Goal: Task Accomplishment & Management: Complete application form

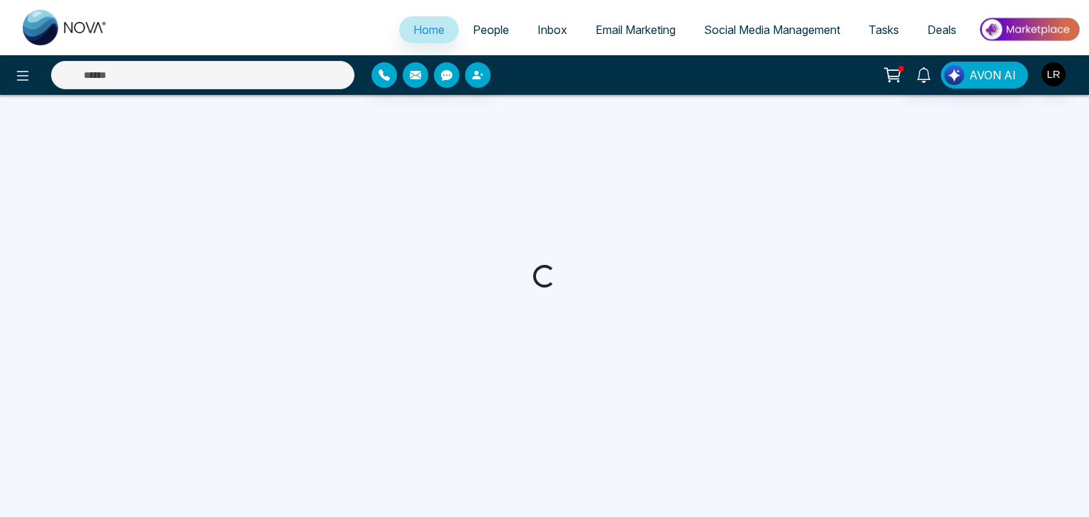
select select "*"
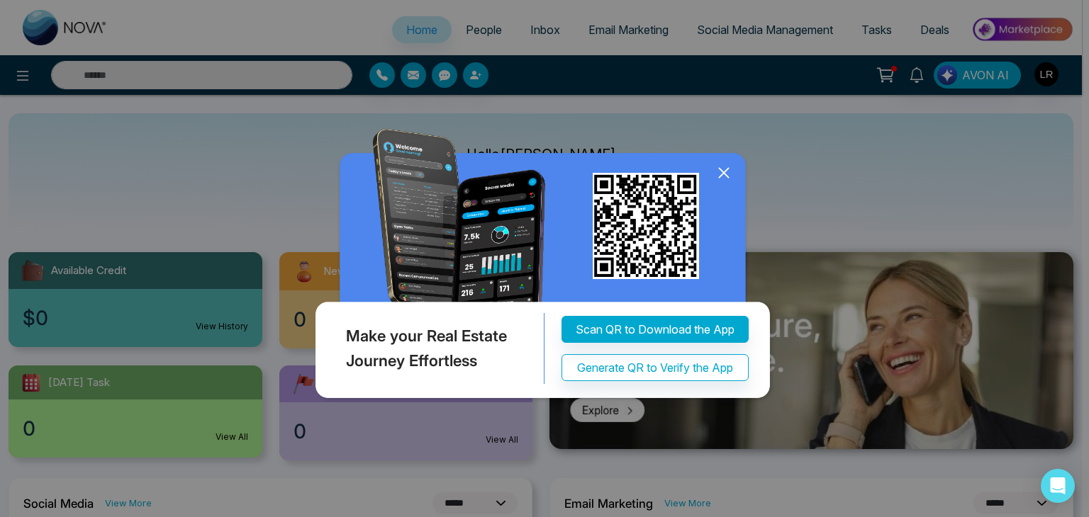
click at [717, 174] on icon at bounding box center [723, 172] width 21 height 21
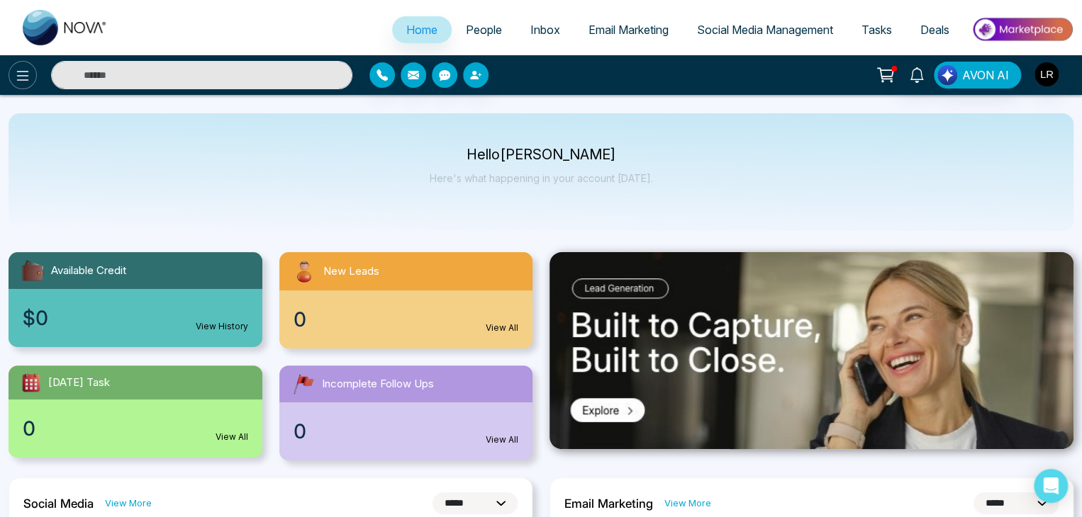
click at [20, 72] on icon at bounding box center [22, 75] width 17 height 17
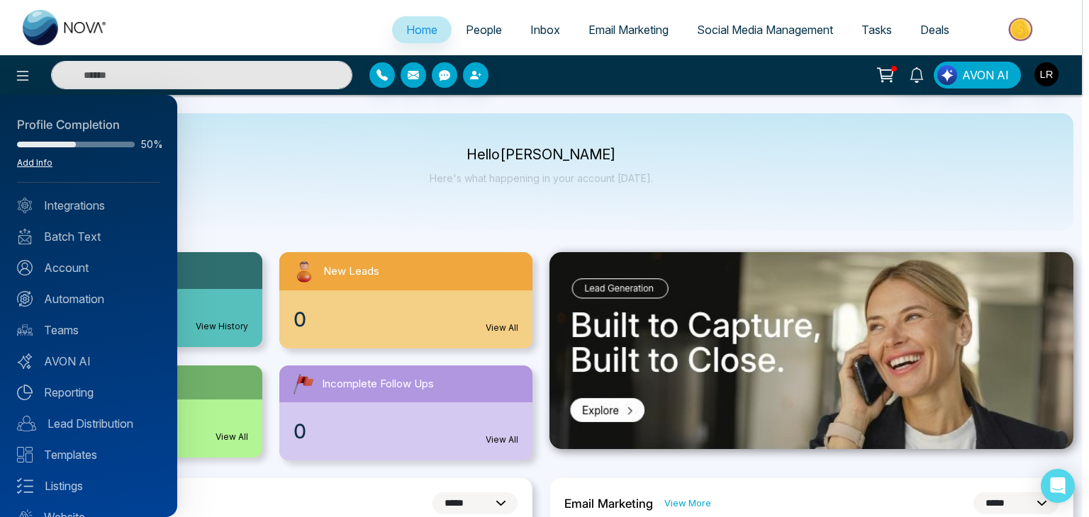
click at [31, 164] on link "Add Info" at bounding box center [34, 162] width 35 height 11
